Goal: Transaction & Acquisition: Purchase product/service

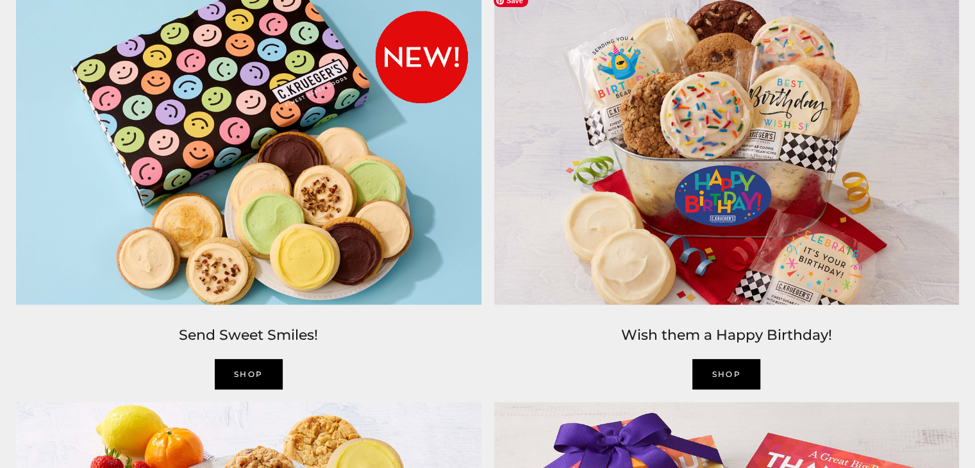
scroll to position [1539, 0]
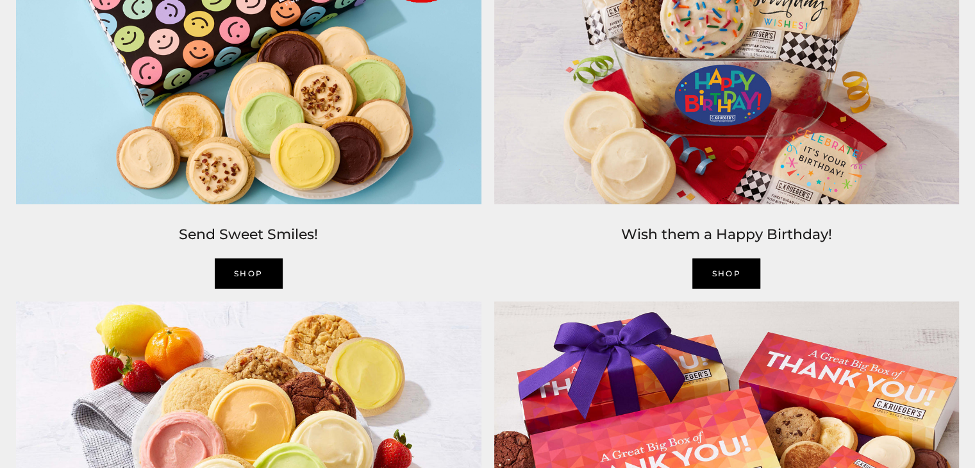
click at [746, 124] on img at bounding box center [727, 49] width 478 height 323
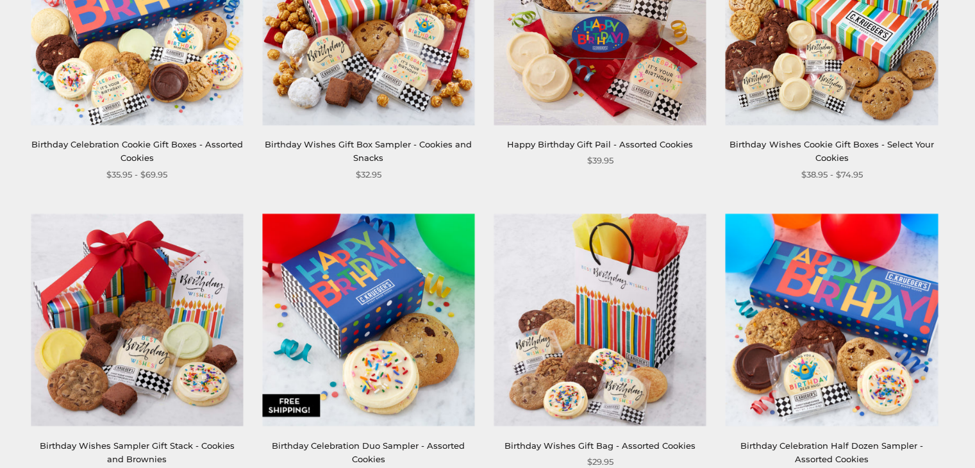
scroll to position [449, 0]
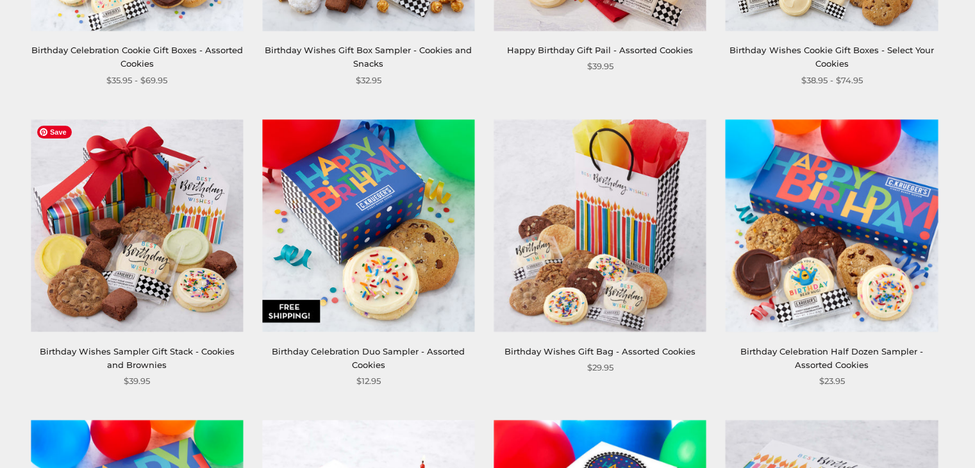
click at [139, 279] on img at bounding box center [137, 225] width 212 height 212
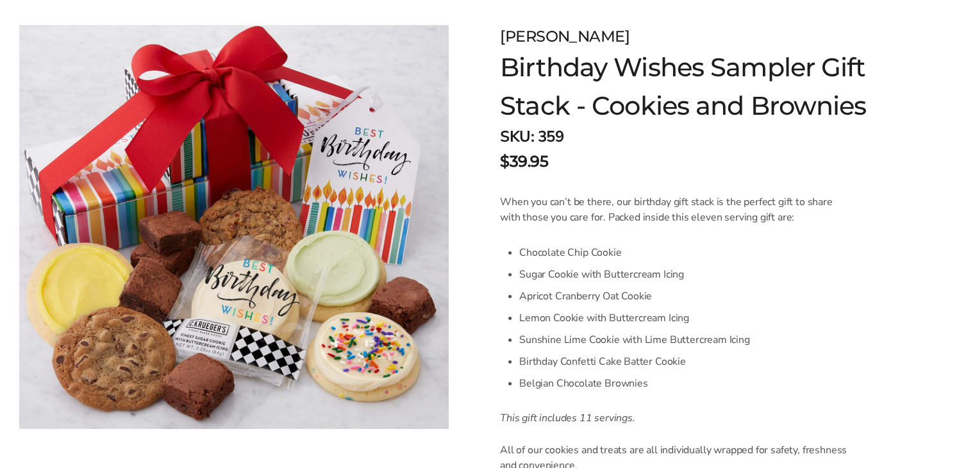
scroll to position [257, 0]
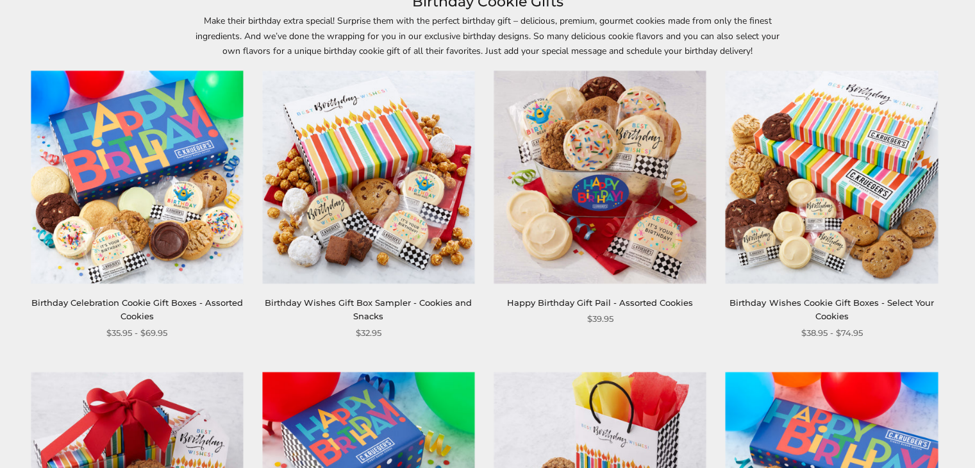
scroll to position [192, 0]
